Goal: Task Accomplishment & Management: Manage account settings

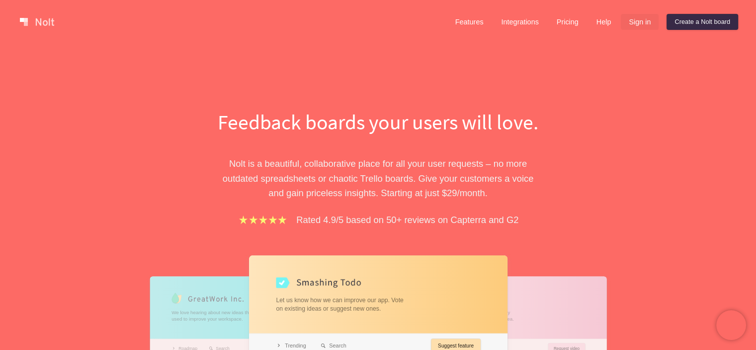
click at [633, 18] on link "Sign in" at bounding box center [640, 22] width 38 height 16
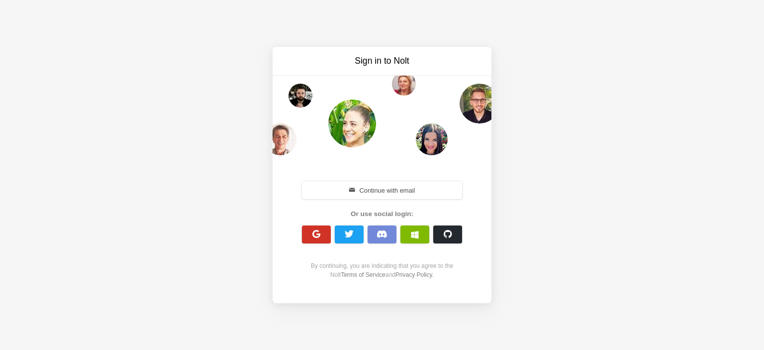
click at [321, 228] on button "button" at bounding box center [316, 234] width 29 height 18
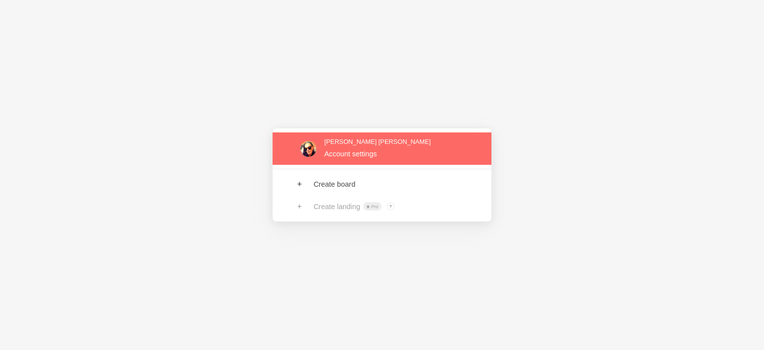
click at [358, 153] on link at bounding box center [381, 148] width 219 height 32
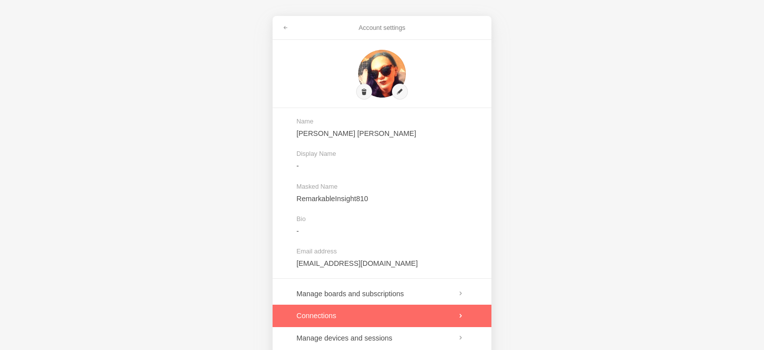
click at [394, 314] on link at bounding box center [381, 315] width 219 height 22
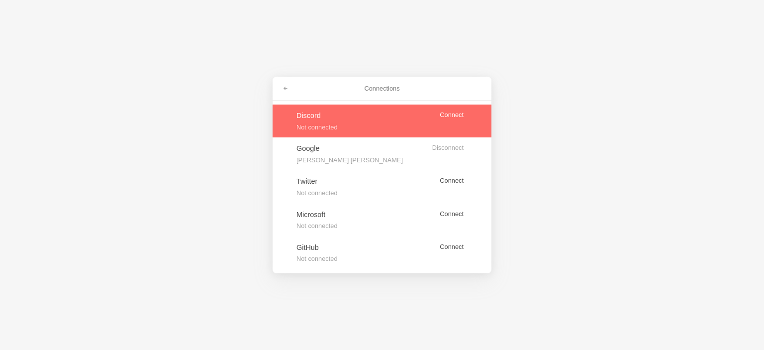
click at [413, 130] on link at bounding box center [381, 120] width 219 height 33
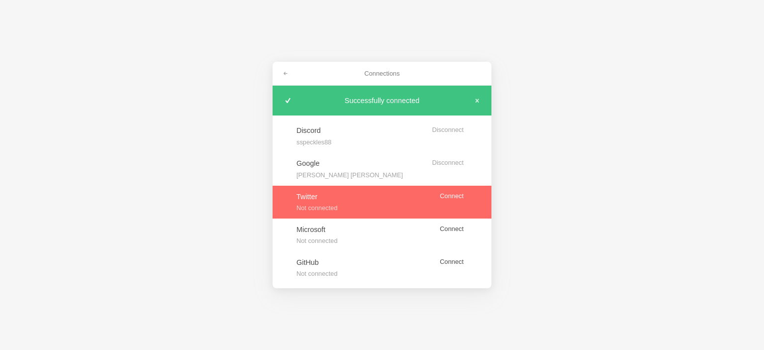
click at [454, 198] on link at bounding box center [381, 201] width 219 height 33
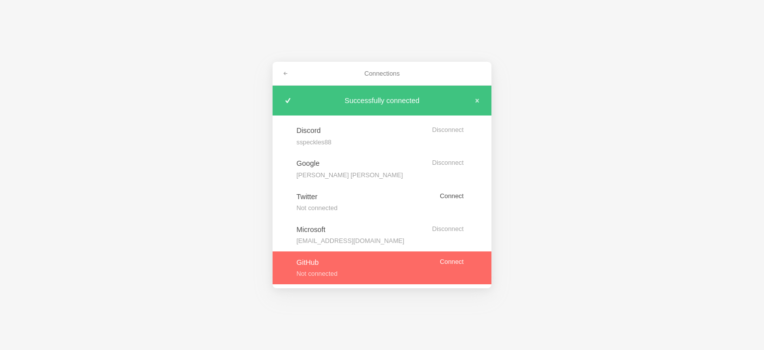
click at [454, 263] on link at bounding box center [381, 267] width 219 height 33
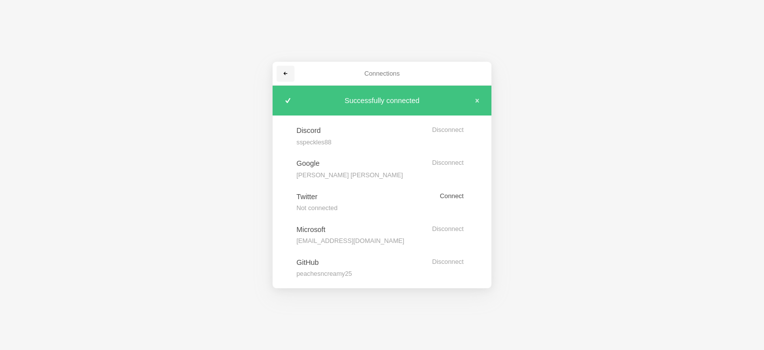
click at [286, 71] on span at bounding box center [285, 74] width 6 height 6
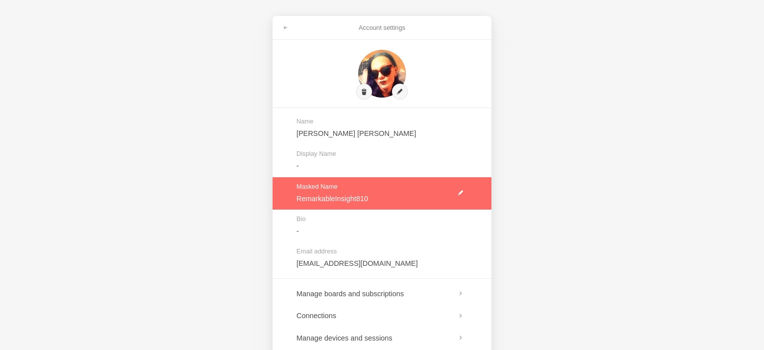
click at [463, 193] on link at bounding box center [381, 193] width 219 height 32
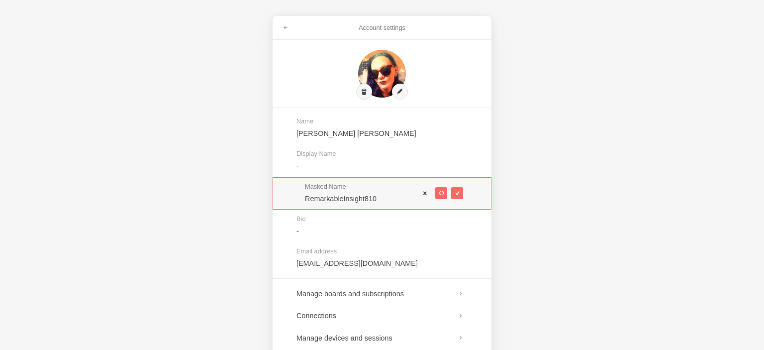
click at [424, 190] on div "Masked Name RemarkableInsight810" at bounding box center [381, 193] width 219 height 32
click at [438, 191] on button at bounding box center [441, 193] width 12 height 12
click at [441, 193] on span at bounding box center [440, 192] width 5 height 5
click at [442, 193] on span at bounding box center [440, 192] width 5 height 5
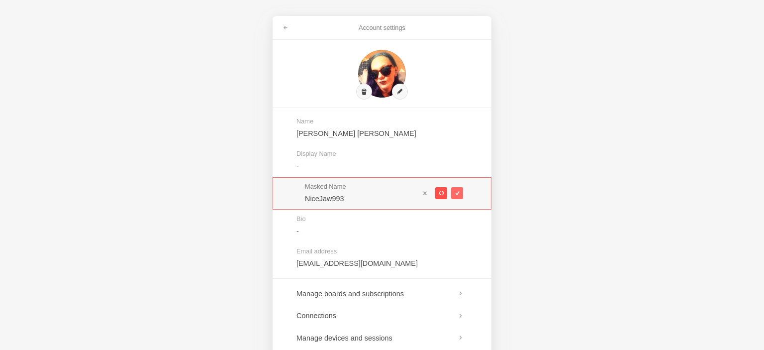
click at [442, 193] on span at bounding box center [440, 192] width 5 height 5
click at [444, 191] on button at bounding box center [441, 193] width 12 height 12
click at [446, 190] on button at bounding box center [441, 193] width 12 height 12
click at [447, 188] on div at bounding box center [441, 193] width 44 height 20
click at [447, 190] on div at bounding box center [441, 193] width 44 height 20
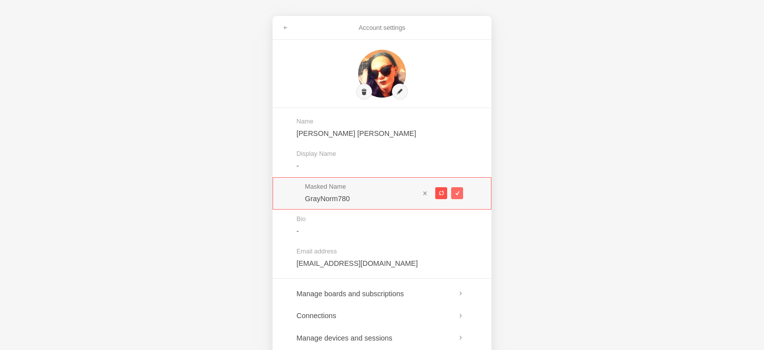
click at [442, 190] on span at bounding box center [440, 192] width 5 height 5
click at [441, 190] on span at bounding box center [440, 192] width 5 height 5
click at [442, 190] on span at bounding box center [440, 192] width 5 height 5
click at [443, 190] on span at bounding box center [440, 192] width 5 height 5
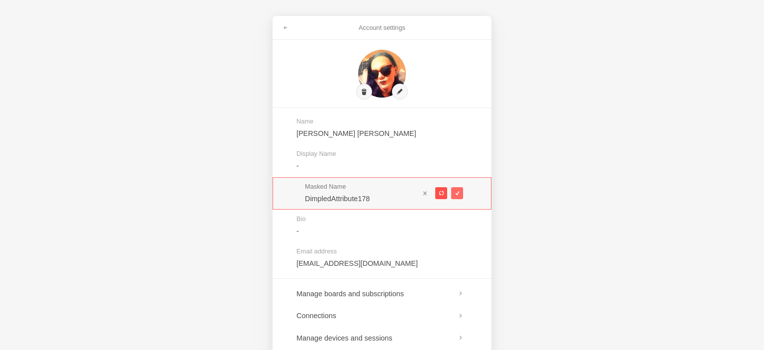
type input "HomelyLifetime250"
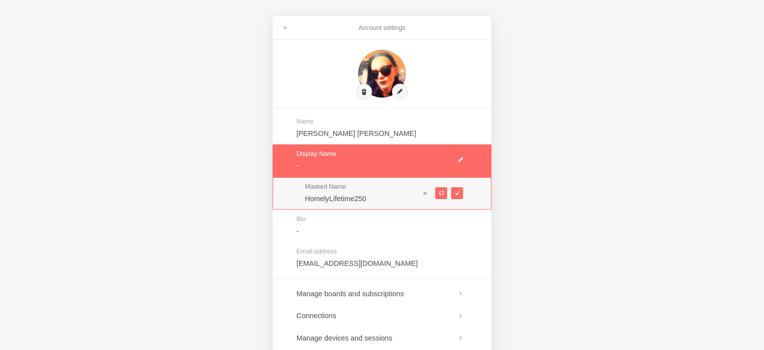
click at [342, 163] on link at bounding box center [381, 160] width 219 height 32
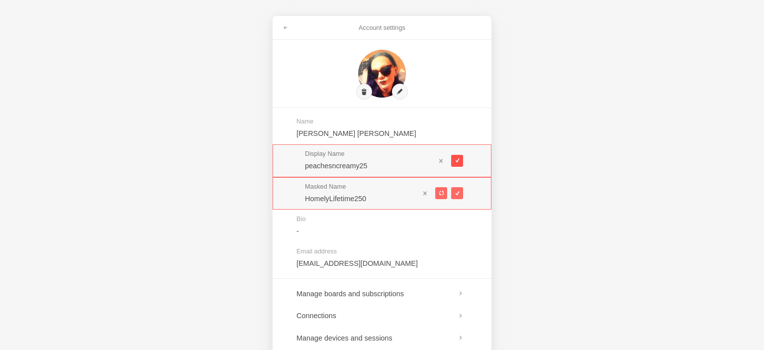
type input "peachesncreamy25"
click at [453, 165] on button at bounding box center [457, 161] width 12 height 12
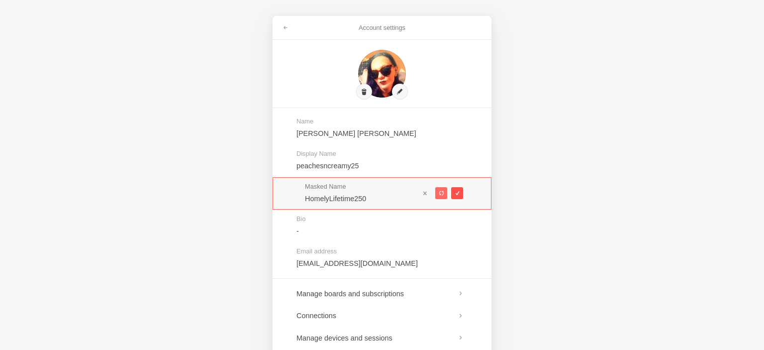
click at [457, 191] on span at bounding box center [456, 192] width 5 height 5
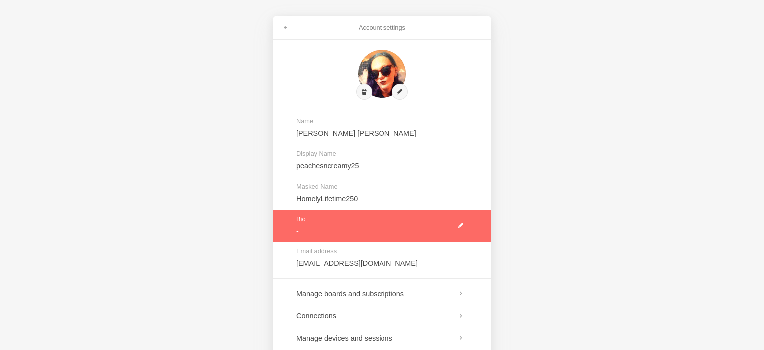
click at [461, 226] on link at bounding box center [381, 225] width 219 height 32
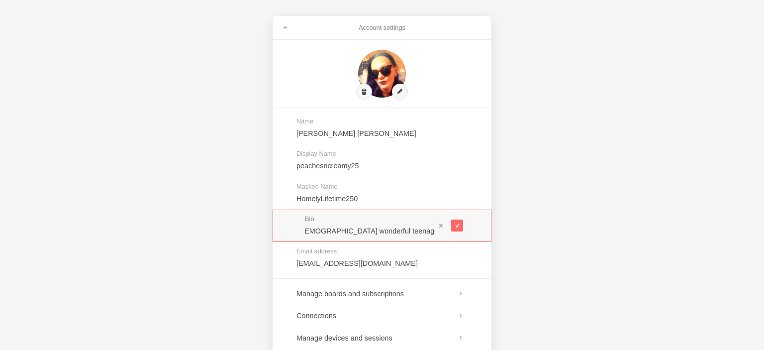
scroll to position [0, 42]
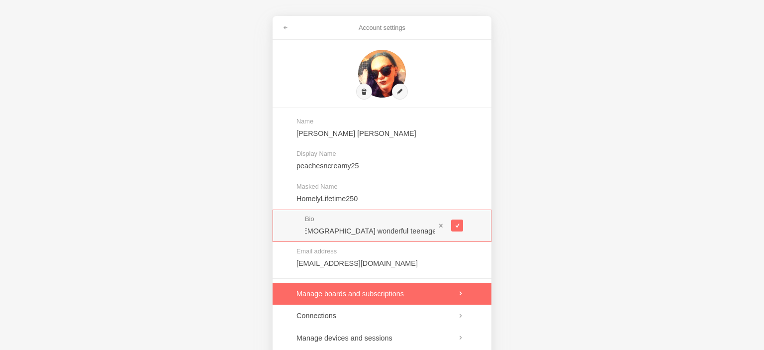
type input "Mother of [DEMOGRAPHIC_DATA] wonderful teenagers. Lifelong self-learner."
click at [452, 289] on link at bounding box center [381, 293] width 219 height 22
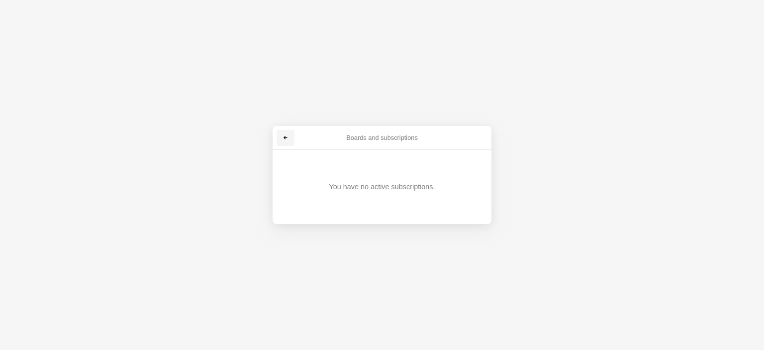
click at [290, 138] on link at bounding box center [285, 138] width 18 height 16
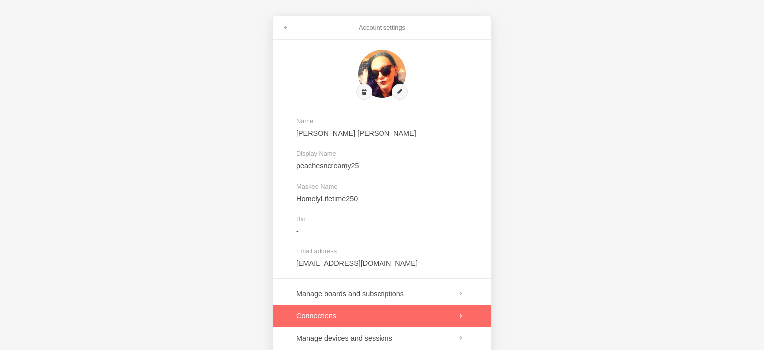
click at [393, 313] on link at bounding box center [381, 315] width 219 height 22
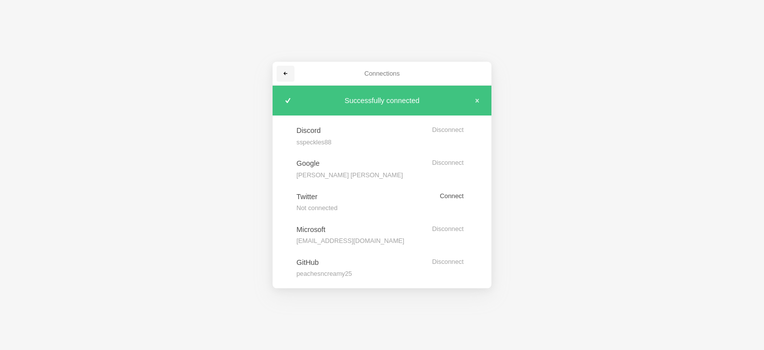
click at [282, 70] on link at bounding box center [285, 74] width 18 height 16
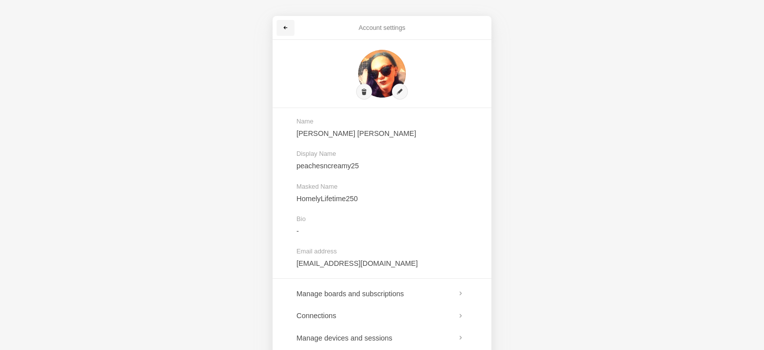
click at [285, 30] on span at bounding box center [285, 28] width 6 height 6
